Goal: Task Accomplishment & Management: Complete application form

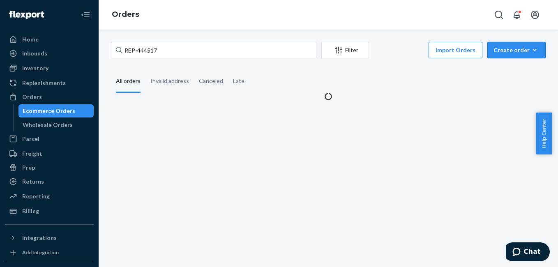
click at [505, 52] on div "Create order" at bounding box center [517, 50] width 46 height 8
click at [507, 63] on span "Ecommerce order" at bounding box center [494, 60] width 45 height 6
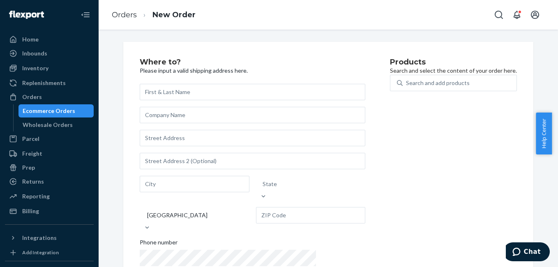
click at [155, 148] on div "State [GEOGRAPHIC_DATA] Phone number" at bounding box center [253, 187] width 226 height 206
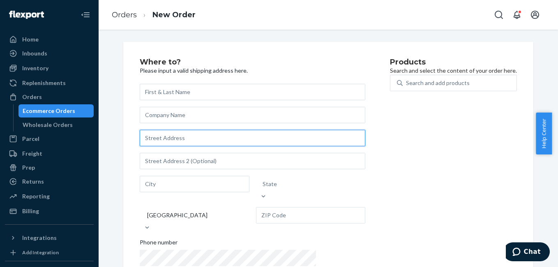
click at [161, 138] on input "text" at bounding box center [253, 138] width 226 height 16
click at [178, 144] on input "text" at bounding box center [253, 138] width 226 height 16
paste input "[STREET_ADDRESS][PERSON_NAME]"
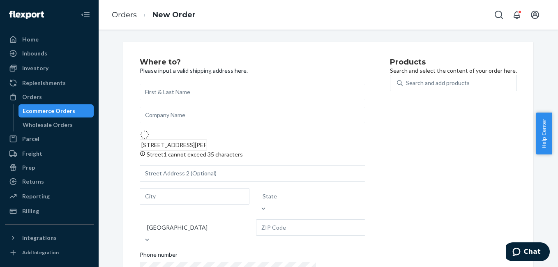
type input "[STREET_ADDRESS][PERSON_NAME]"
type input "Gray Summit"
type input "63039"
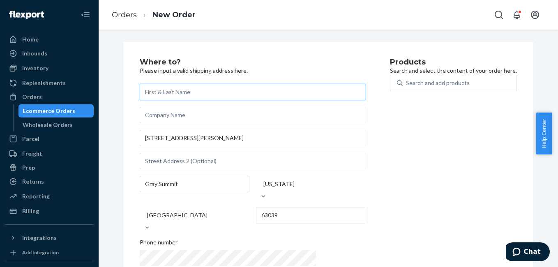
click at [176, 89] on input "text" at bounding box center [253, 92] width 226 height 16
type input "TEST"
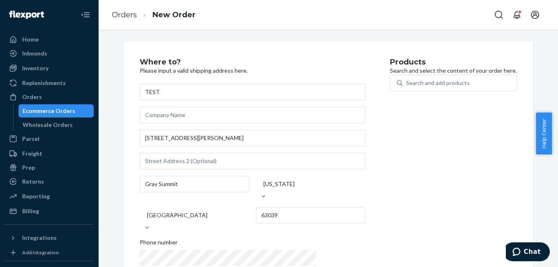
click at [390, 139] on div "Products Search and select the content of your order here. Search and add produ…" at bounding box center [453, 177] width 127 height 238
click at [406, 87] on div "Search and add products" at bounding box center [438, 83] width 64 height 8
click at [406, 87] on input "Search and add products" at bounding box center [406, 83] width 1 height 8
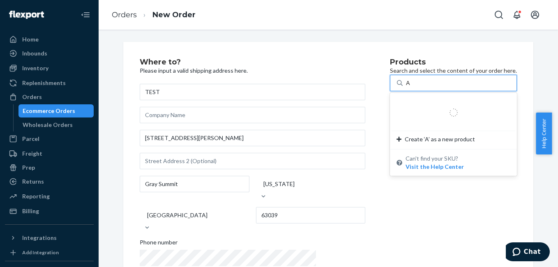
type input "AQ"
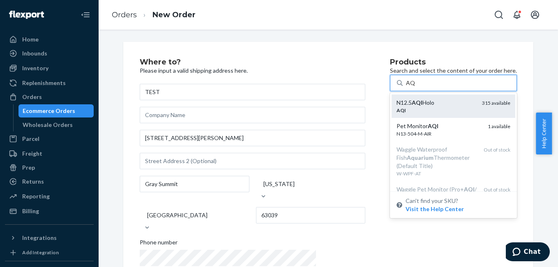
click at [397, 107] on div "N12.5 AQI Holo" at bounding box center [436, 103] width 79 height 8
click at [406, 87] on input "AQ" at bounding box center [410, 83] width 9 height 8
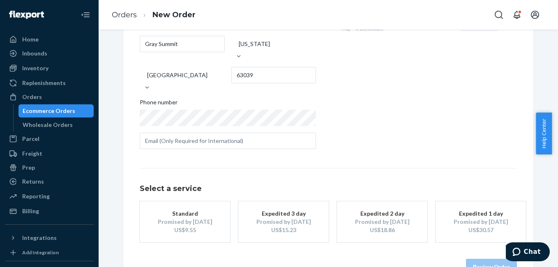
scroll to position [148, 0]
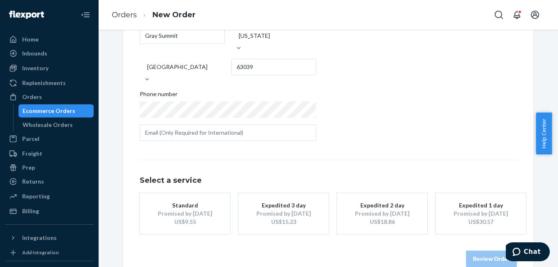
click at [364, 213] on button "Expedited 2 day Promised by [DATE] US$18.86" at bounding box center [382, 213] width 90 height 41
